Goal: Find specific page/section

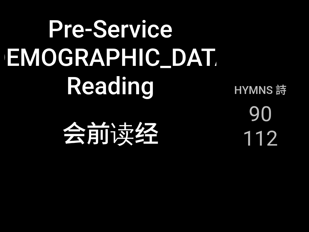
click at [266, 113] on li "90" at bounding box center [261, 114] width 24 height 24
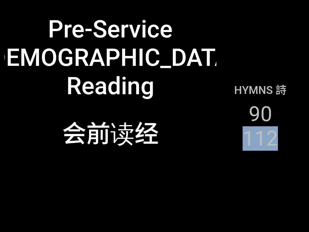
drag, startPoint x: 266, startPoint y: 113, endPoint x: 240, endPoint y: 123, distance: 27.7
click at [240, 123] on div "Hymns 詩 90 112" at bounding box center [260, 116] width 88 height 223
drag, startPoint x: 240, startPoint y: 123, endPoint x: 234, endPoint y: 125, distance: 7.2
click at [234, 125] on div "Hymns 詩 90 112" at bounding box center [260, 116] width 88 height 223
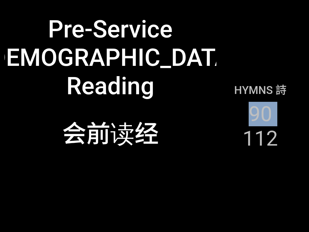
drag, startPoint x: 248, startPoint y: 110, endPoint x: 235, endPoint y: 170, distance: 61.7
click at [235, 170] on div "Hymns 詩 90 112" at bounding box center [260, 116] width 88 height 223
drag, startPoint x: 235, startPoint y: 170, endPoint x: 218, endPoint y: 172, distance: 17.2
click at [218, 172] on div "Hymns 詩 90 112" at bounding box center [260, 116] width 88 height 223
drag, startPoint x: 82, startPoint y: 133, endPoint x: 85, endPoint y: 132, distance: 3.9
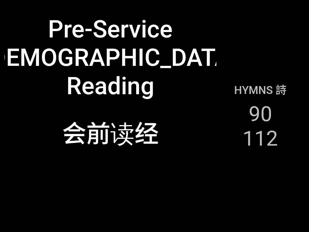
click at [85, 132] on div "会前读经" at bounding box center [110, 132] width 97 height 37
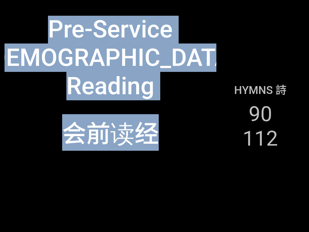
drag, startPoint x: 23, startPoint y: 56, endPoint x: 165, endPoint y: 154, distance: 172.7
click at [165, 154] on div "Pre-Service [DEMOGRAPHIC_DATA] Reading Pre-Service [DEMOGRAPHIC_DATA] Reading 会…" at bounding box center [155, 116] width 300 height 223
click at [202, 177] on div "会前读经" at bounding box center [111, 144] width 212 height 78
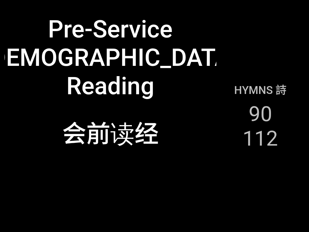
drag, startPoint x: 149, startPoint y: 186, endPoint x: 124, endPoint y: 182, distance: 25.1
click at [124, 182] on div "Pre-Service [DEMOGRAPHIC_DATA] Reading Pre-Service [DEMOGRAPHIC_DATA] Reading 会…" at bounding box center [155, 116] width 300 height 223
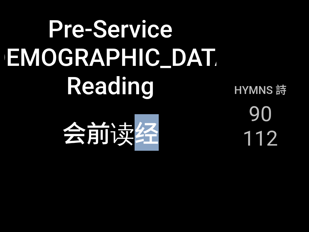
click at [84, 188] on div at bounding box center [111, 205] width 212 height 45
